Goal: Find specific page/section: Locate a particular part of the current website

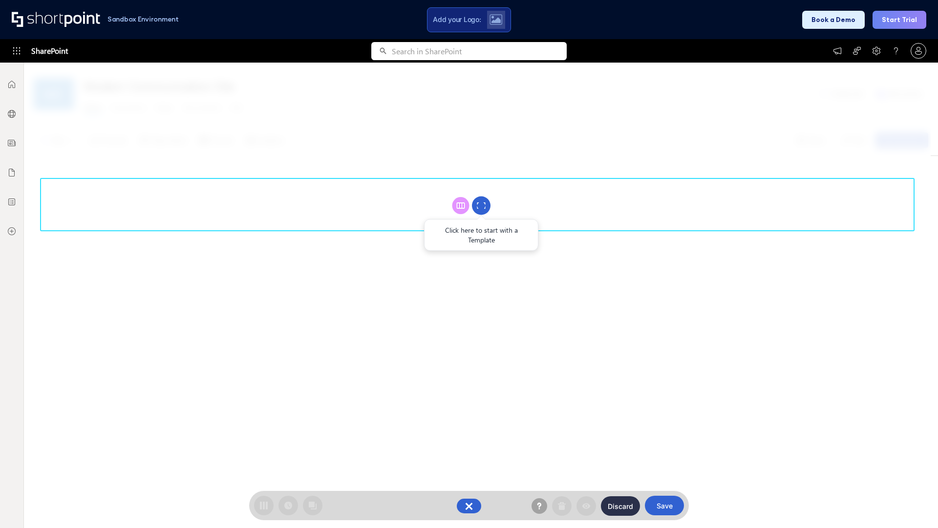
click at [481, 205] on circle at bounding box center [481, 205] width 19 height 19
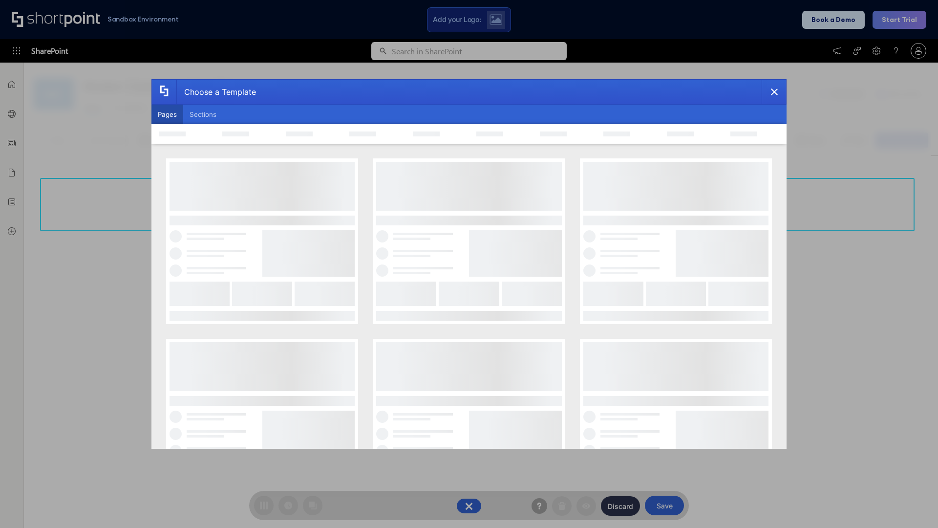
click at [167, 114] on button "Pages" at bounding box center [167, 115] width 32 height 20
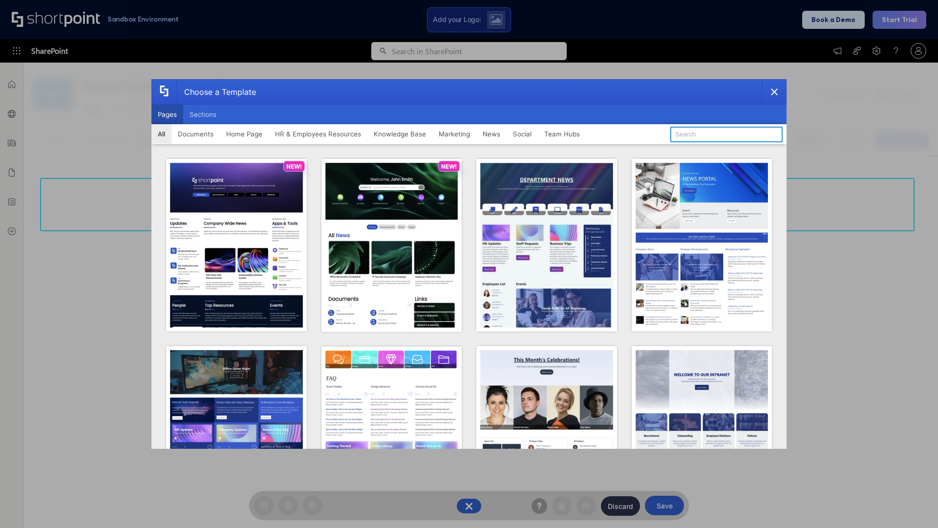
type input "HR 3"
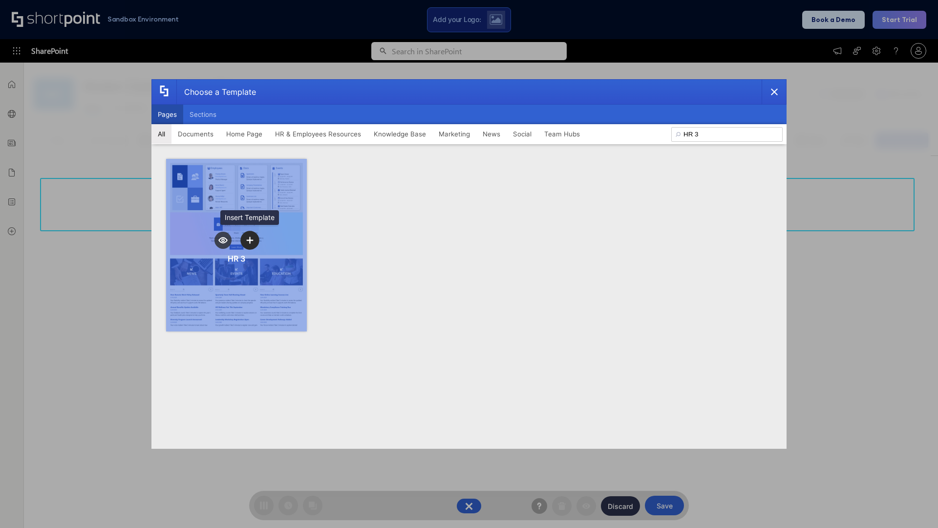
click at [250, 240] on icon "template selector" at bounding box center [249, 240] width 7 height 7
